Goal: Transaction & Acquisition: Book appointment/travel/reservation

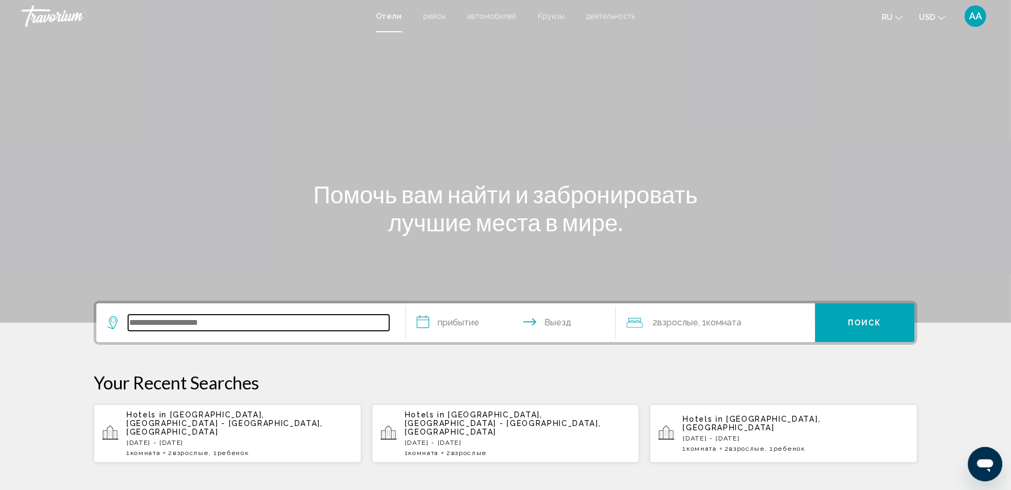
click at [204, 317] on input "Search widget" at bounding box center [258, 323] width 261 height 16
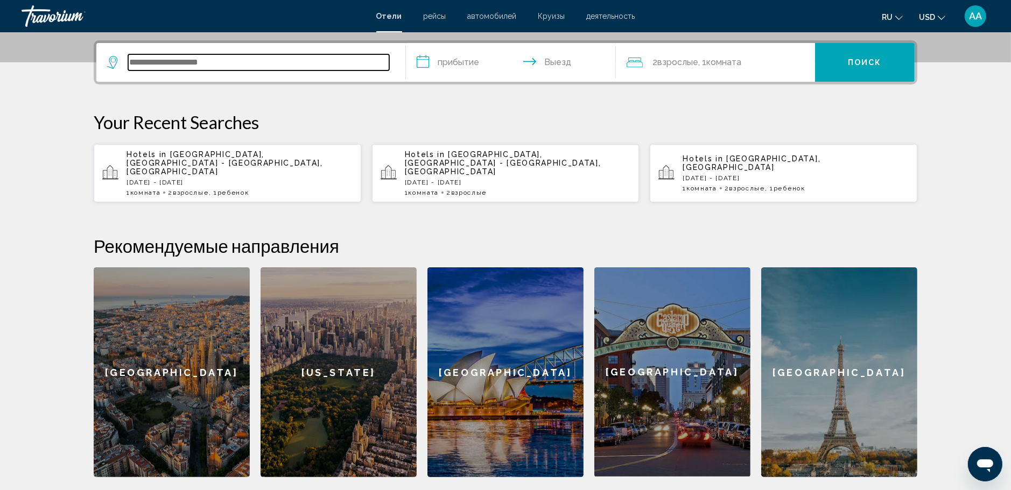
scroll to position [266, 0]
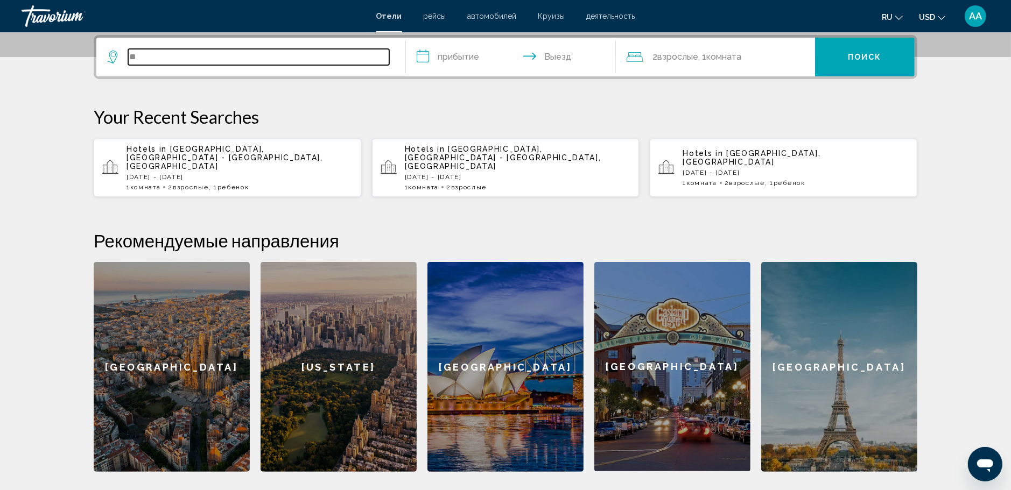
type input "*"
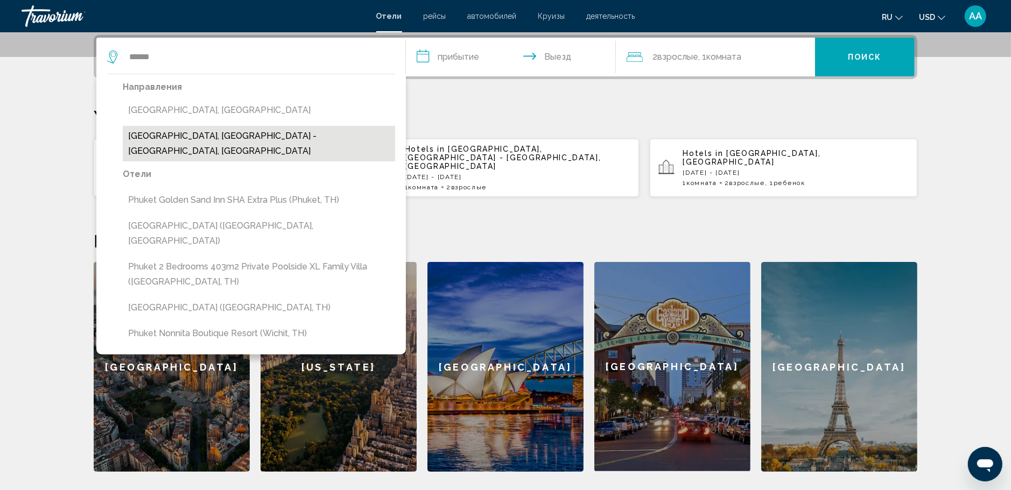
click at [208, 140] on button "[GEOGRAPHIC_DATA], [GEOGRAPHIC_DATA] - [GEOGRAPHIC_DATA], [GEOGRAPHIC_DATA]" at bounding box center [259, 144] width 272 height 36
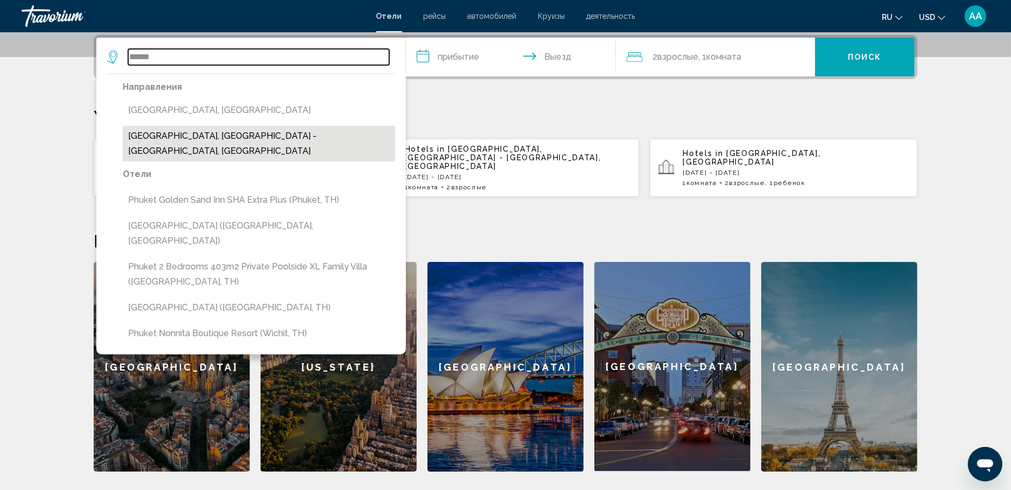
type input "**********"
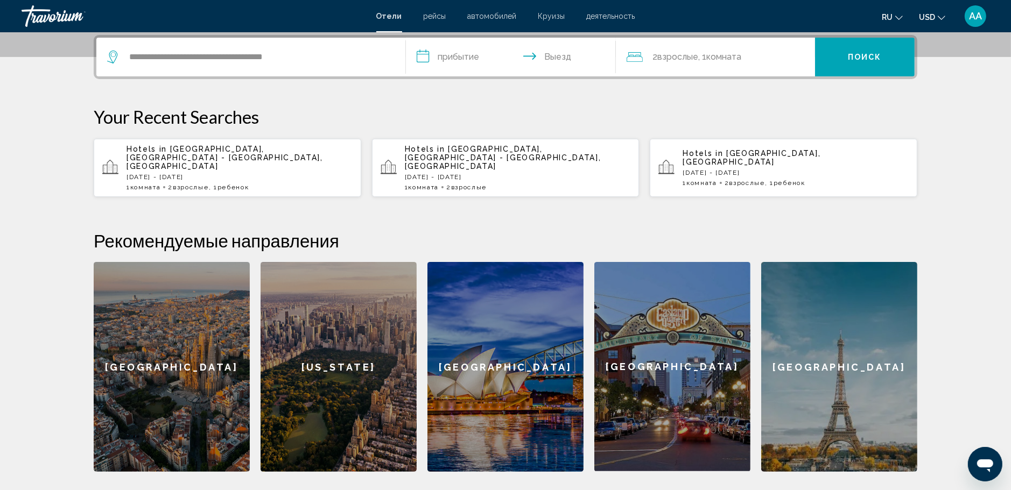
click at [421, 57] on input "**********" at bounding box center [513, 59] width 214 height 42
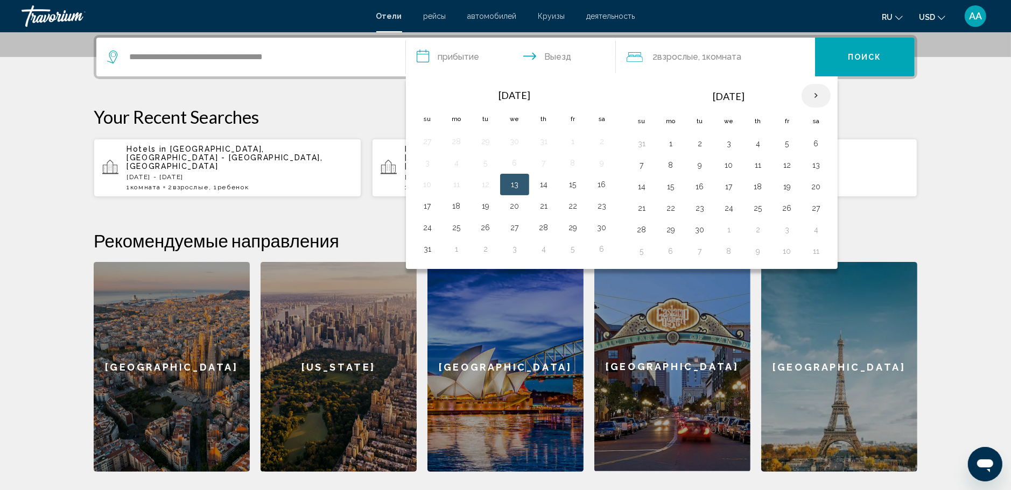
click at [817, 95] on th "Next month" at bounding box center [816, 96] width 29 height 24
click at [819, 145] on button "1" at bounding box center [816, 143] width 17 height 15
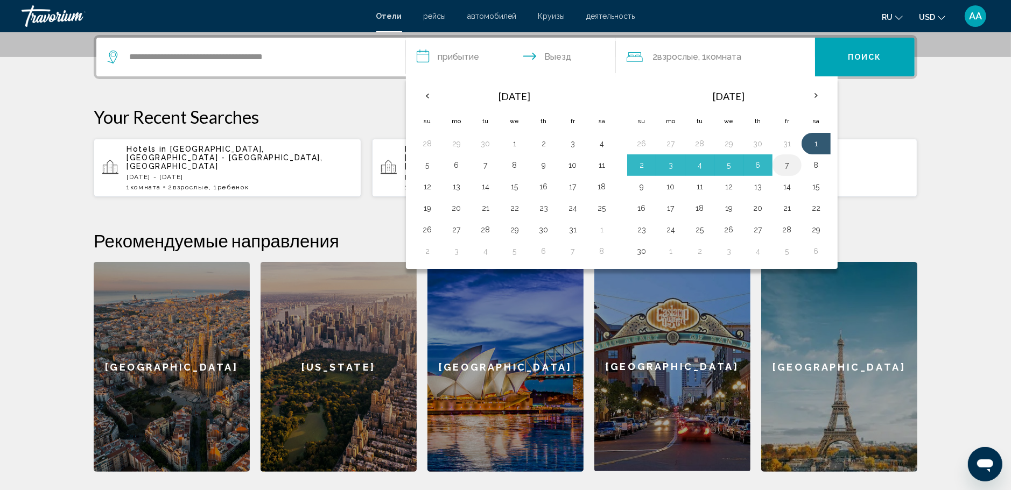
click at [786, 163] on button "7" at bounding box center [787, 165] width 17 height 15
type input "**********"
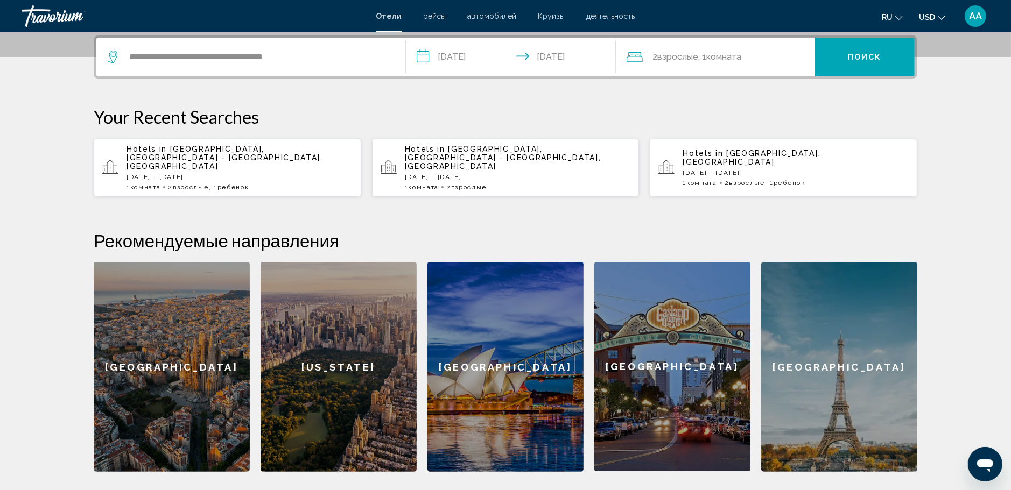
click at [711, 57] on span "Комната" at bounding box center [723, 57] width 35 height 10
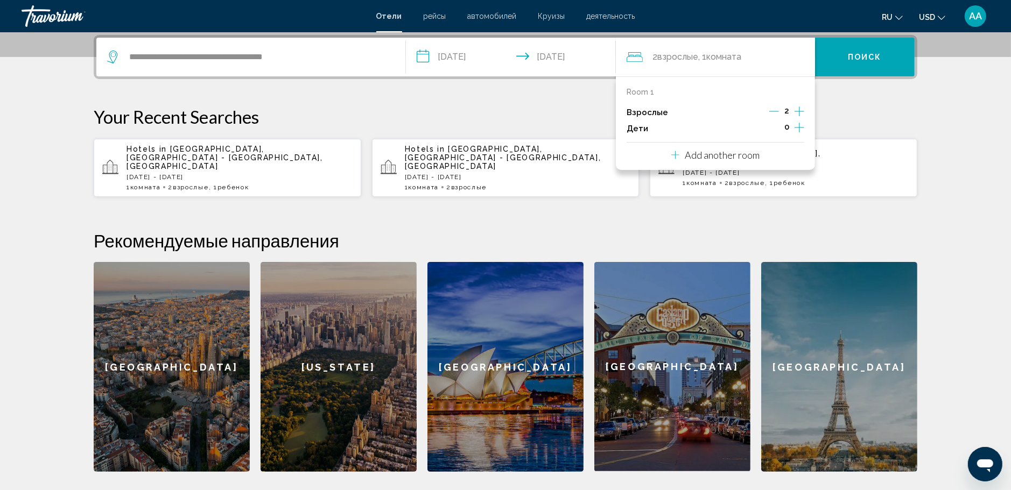
click at [800, 125] on icon "Increment children" at bounding box center [800, 127] width 10 height 13
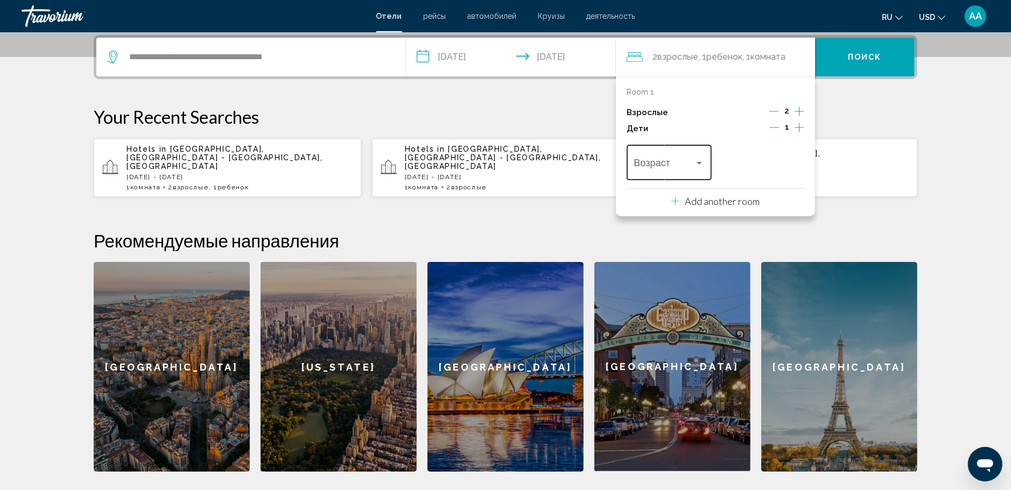
click at [704, 164] on div "Travelers: 2 adults, 1 child" at bounding box center [700, 163] width 10 height 9
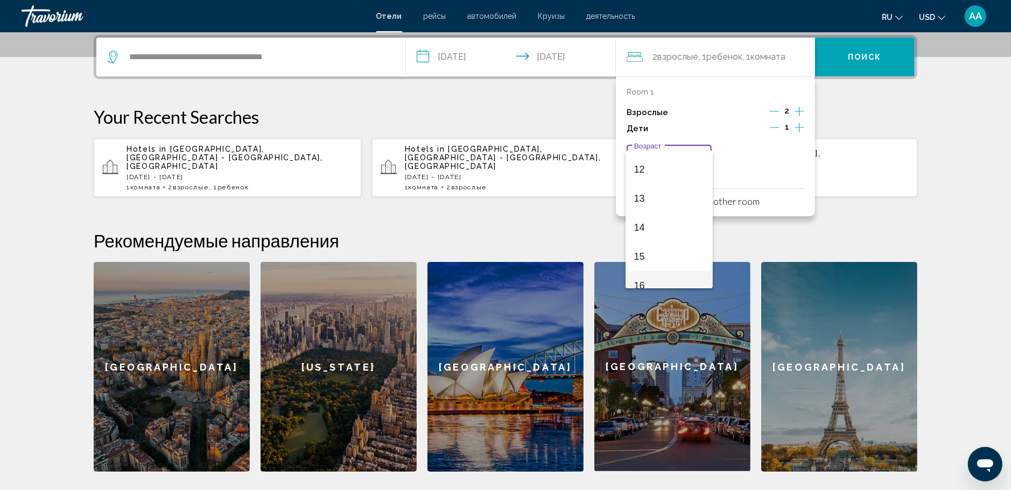
scroll to position [361, 0]
click at [639, 184] on span "13" at bounding box center [669, 181] width 71 height 29
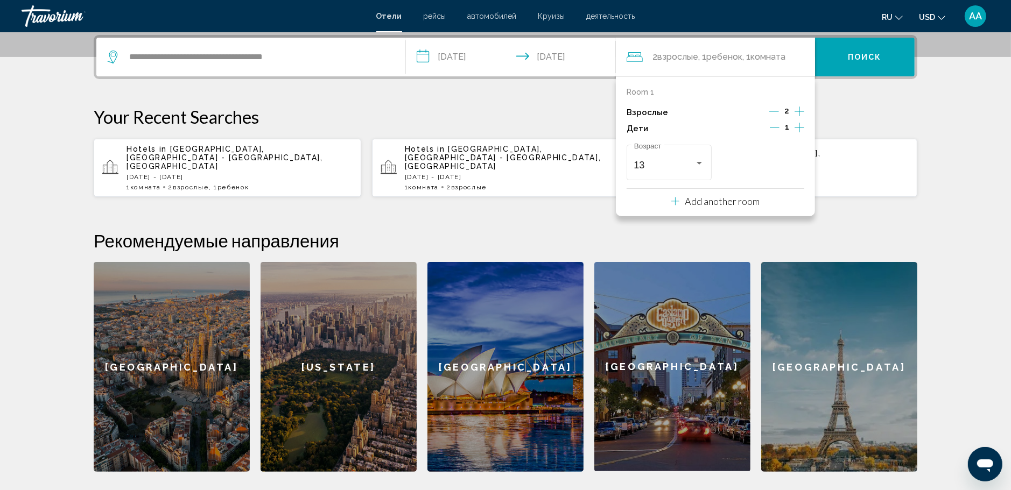
click at [849, 54] on span "Поиск" at bounding box center [865, 57] width 34 height 9
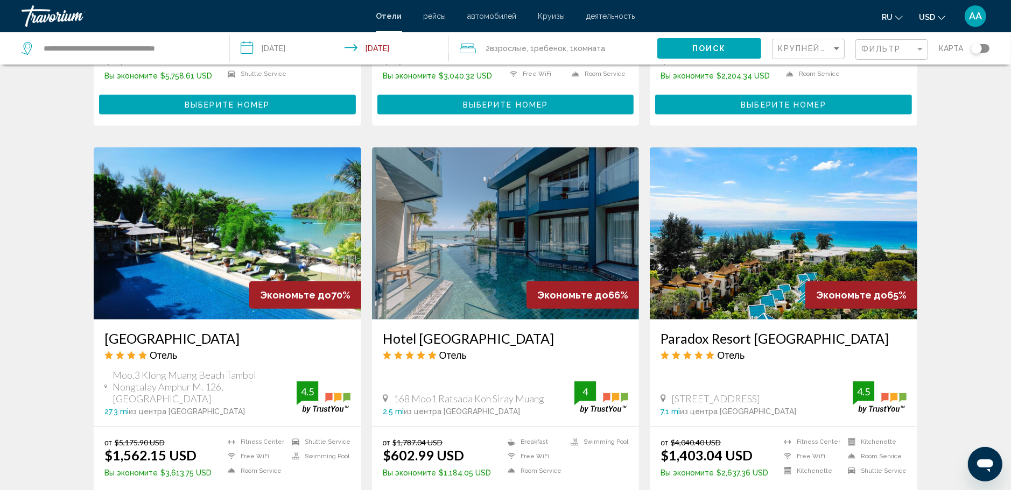
scroll to position [1184, 0]
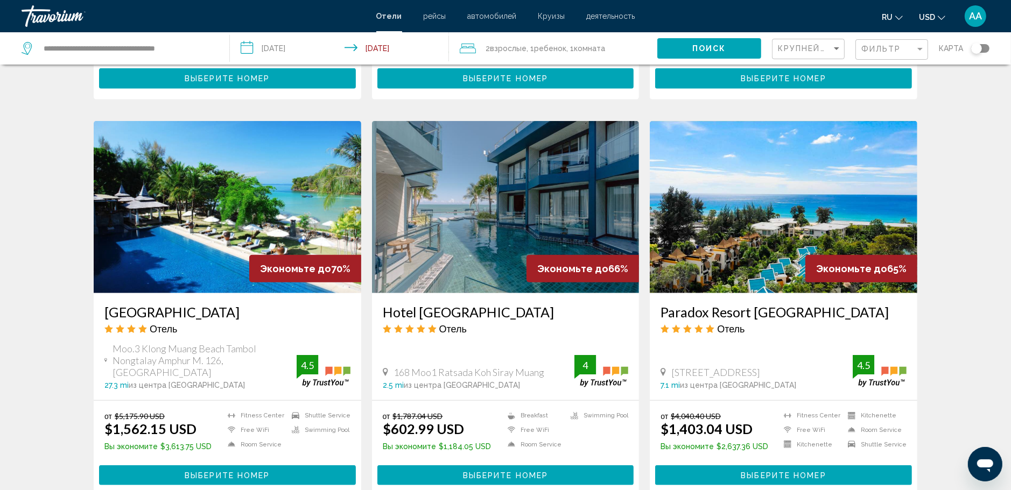
click at [523, 159] on img "Main content" at bounding box center [506, 207] width 268 height 172
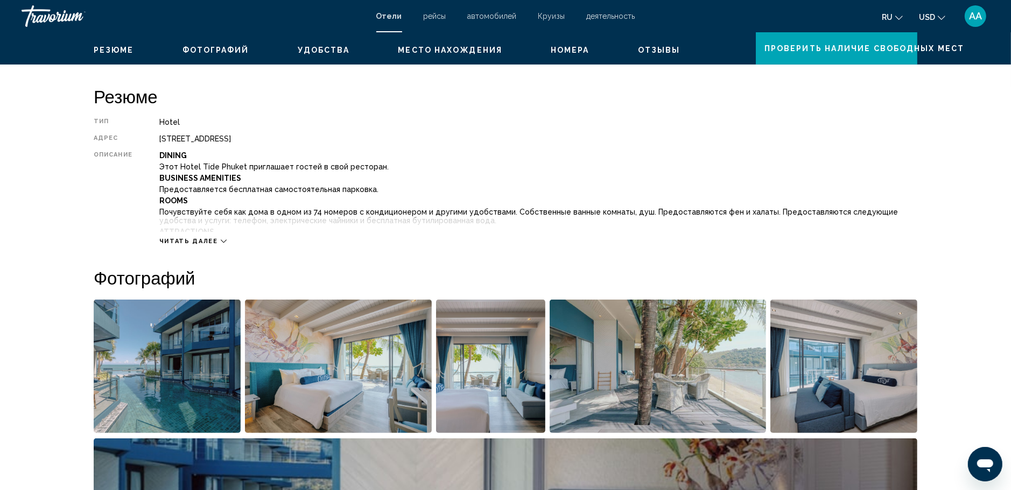
scroll to position [267, 0]
